Goal: Transaction & Acquisition: Purchase product/service

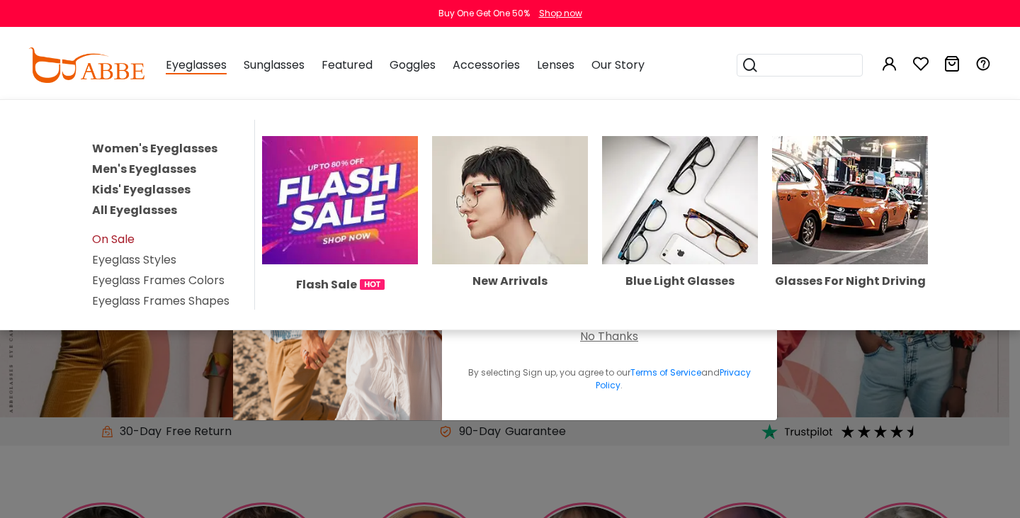
click at [120, 234] on link "On Sale" at bounding box center [113, 239] width 43 height 16
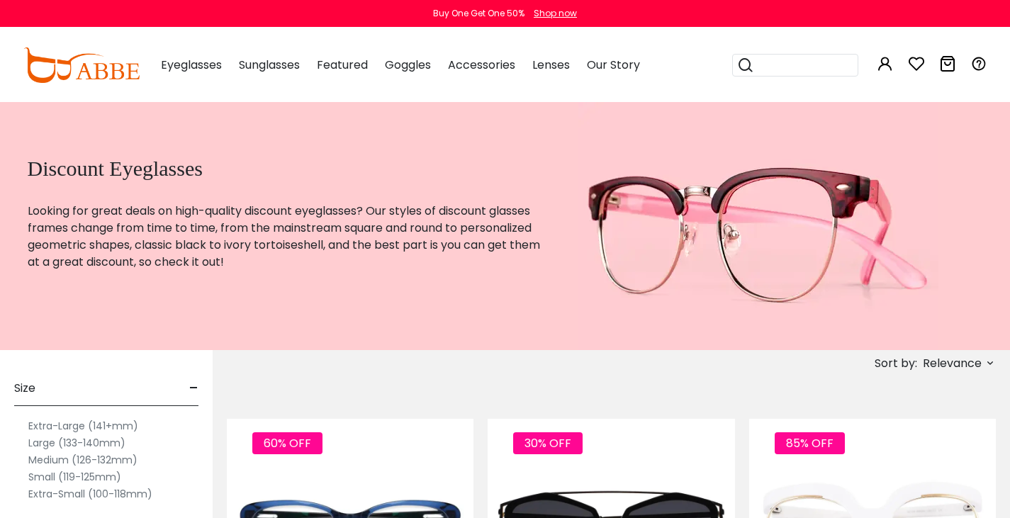
click at [254, 356] on div "Sort by: Relevance Relevance New Arrivals Best Sellers Prices High To Low" at bounding box center [611, 363] width 769 height 26
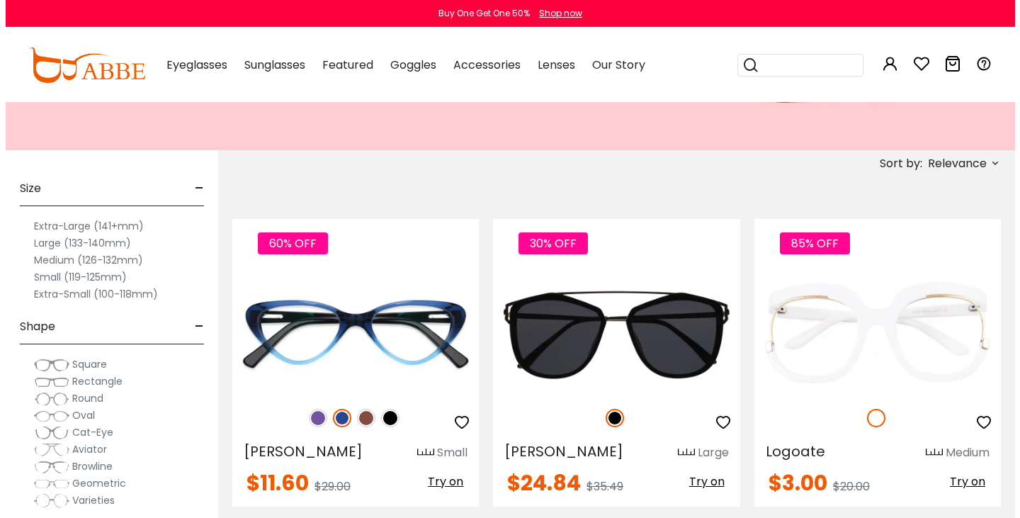
scroll to position [196, 0]
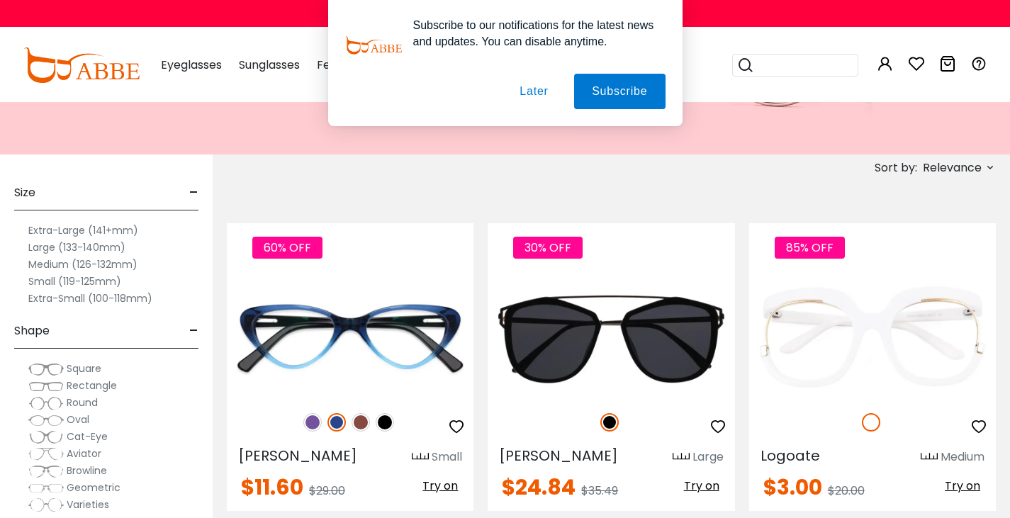
click at [524, 87] on button "Later" at bounding box center [534, 91] width 64 height 35
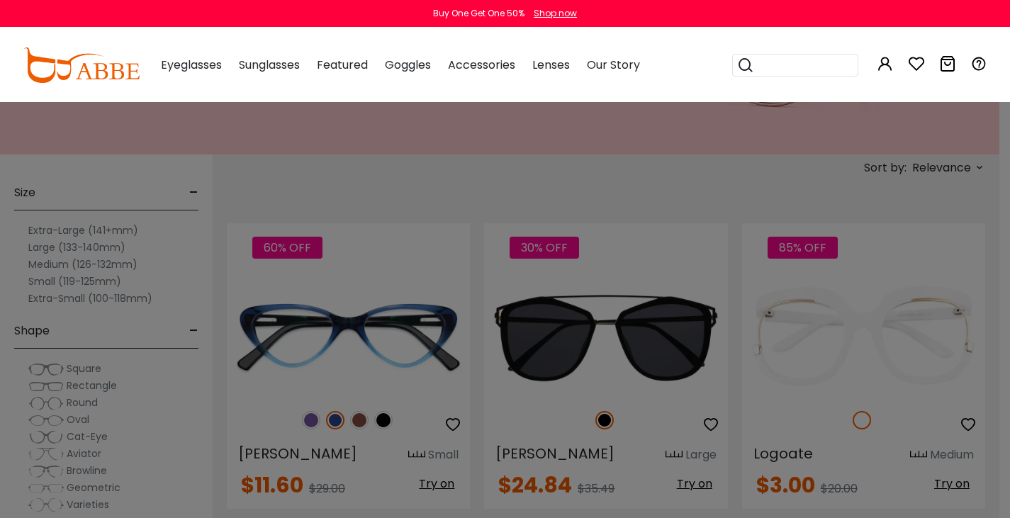
scroll to position [125, 0]
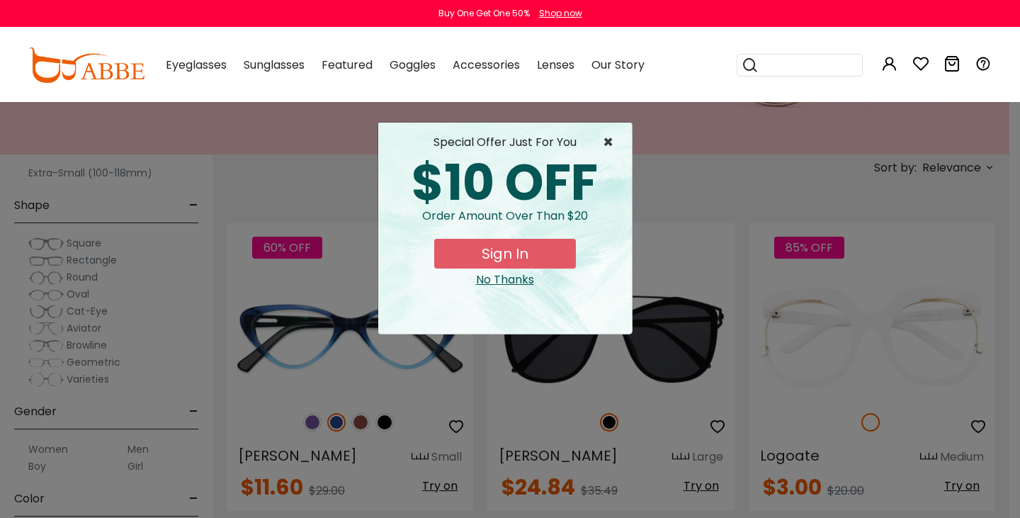
click at [610, 138] on span "×" at bounding box center [612, 142] width 18 height 17
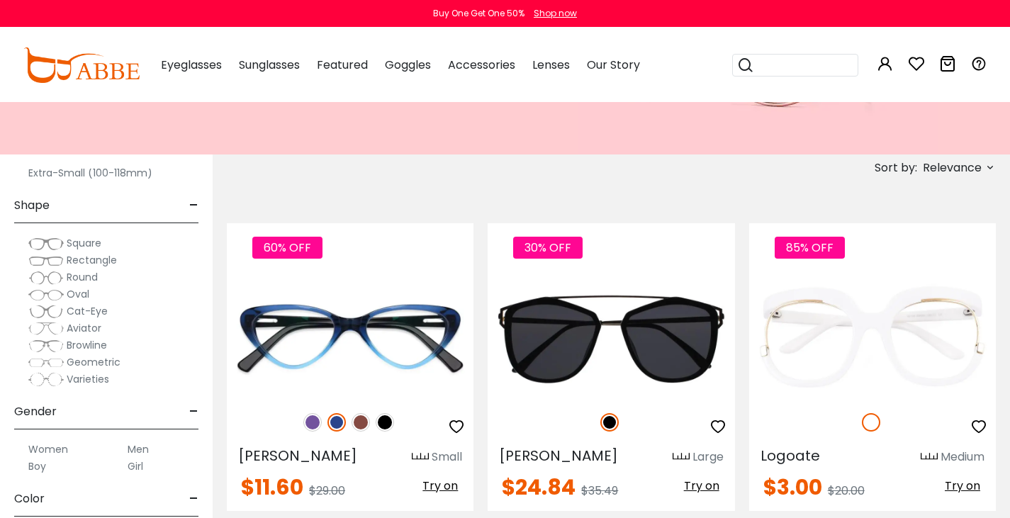
click at [67, 260] on span "Rectangle" at bounding box center [92, 260] width 50 height 14
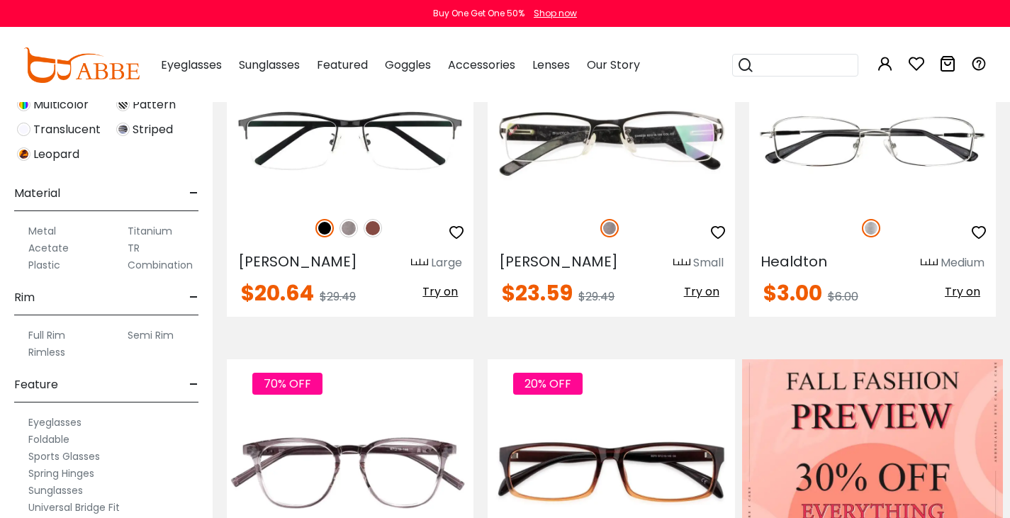
scroll to position [611, 0]
click at [40, 327] on label "Full Rim" at bounding box center [46, 332] width 37 height 17
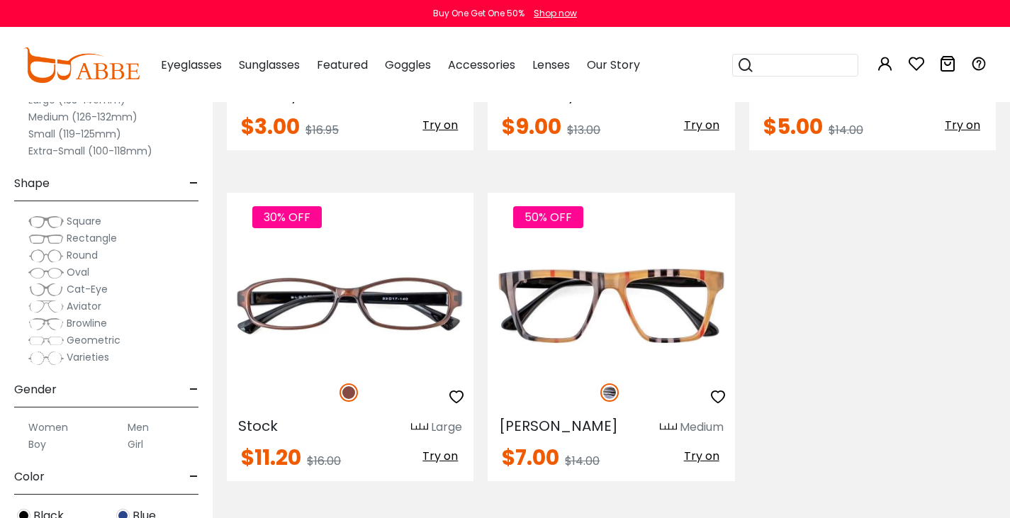
scroll to position [2556, 0]
